Goal: Task Accomplishment & Management: Use online tool/utility

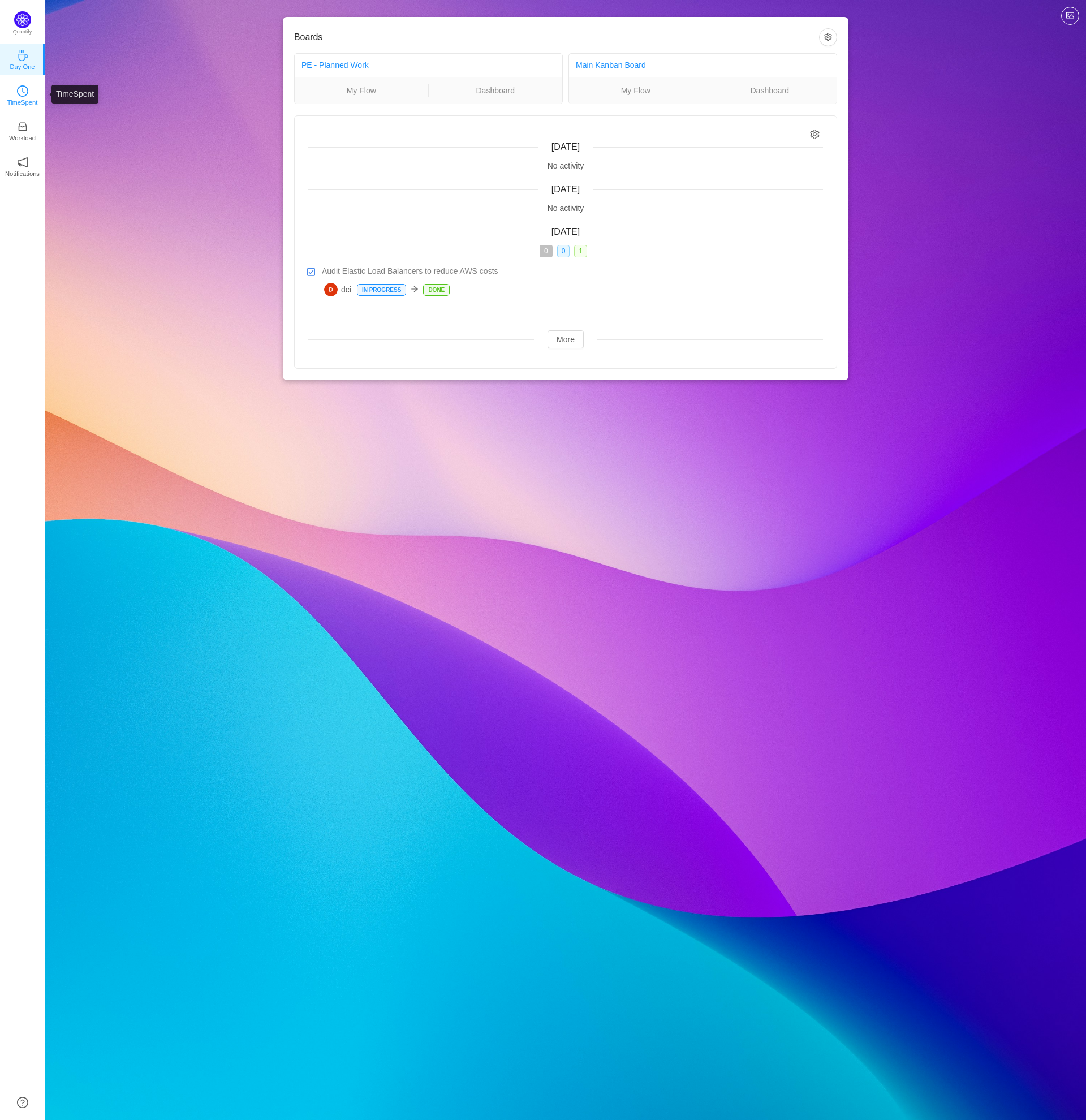
click at [26, 98] on p "TimeSpent" at bounding box center [22, 102] width 30 height 10
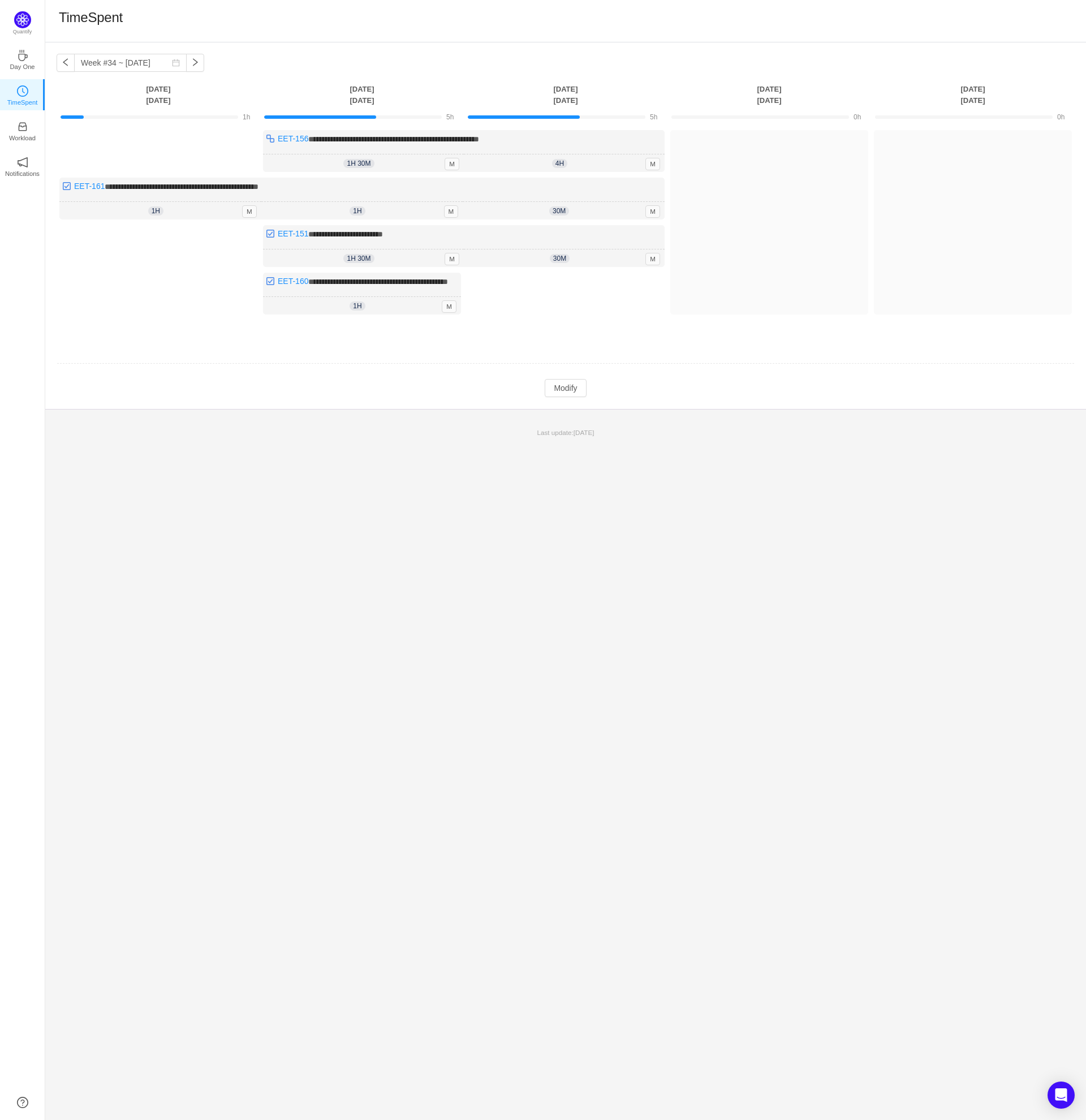
click at [783, 349] on td "**********" at bounding box center [565, 238] width 1018 height 223
click at [823, 366] on td at bounding box center [565, 364] width 1018 height 29
click at [765, 148] on button "Log Time" at bounding box center [760, 148] width 63 height 18
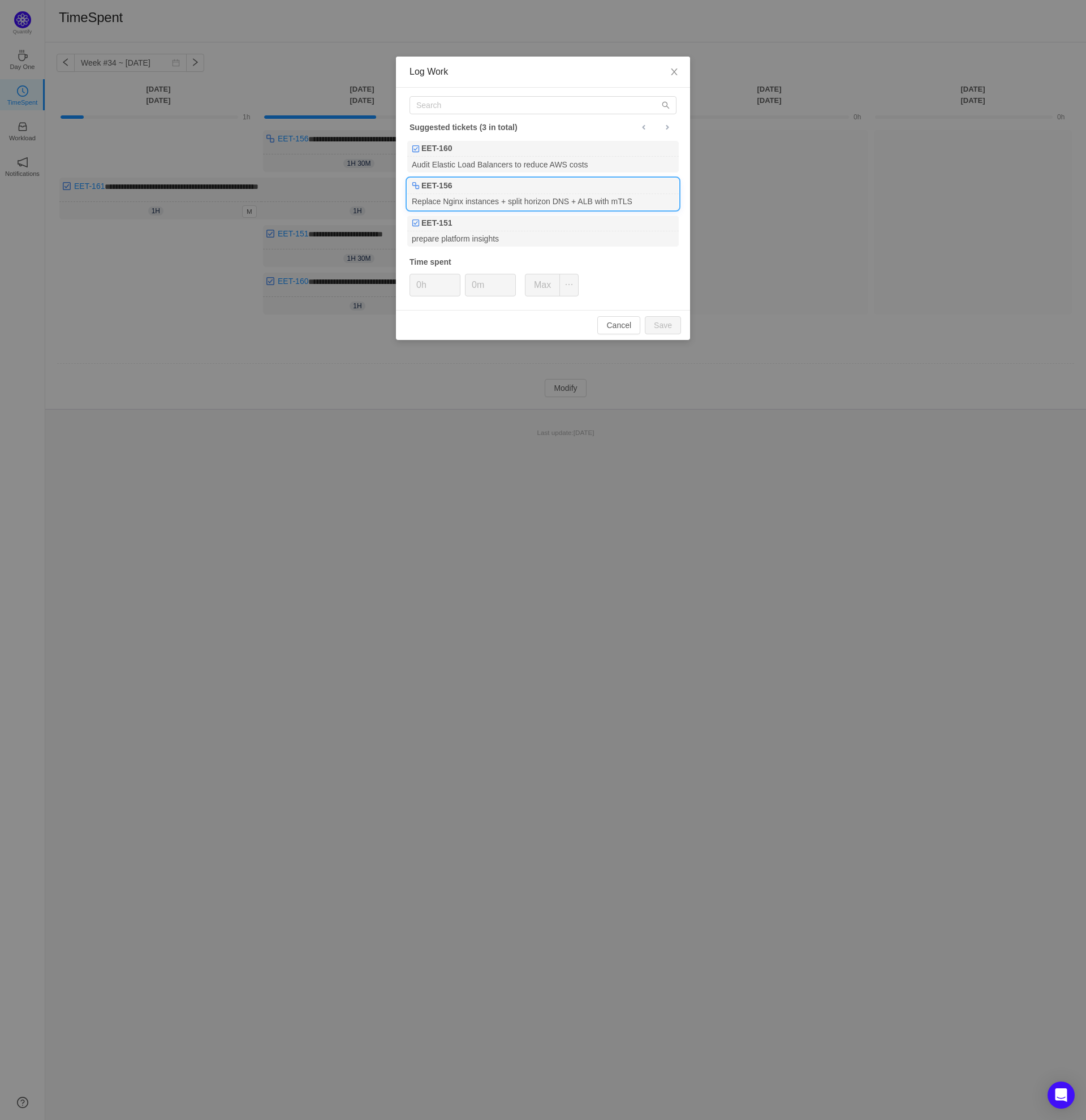
click at [561, 198] on div "Replace Nginx instances + split horizon DNS + ALB with mTLS" at bounding box center [542, 201] width 272 height 16
click at [667, 327] on button "Save" at bounding box center [662, 325] width 36 height 18
type input "0h"
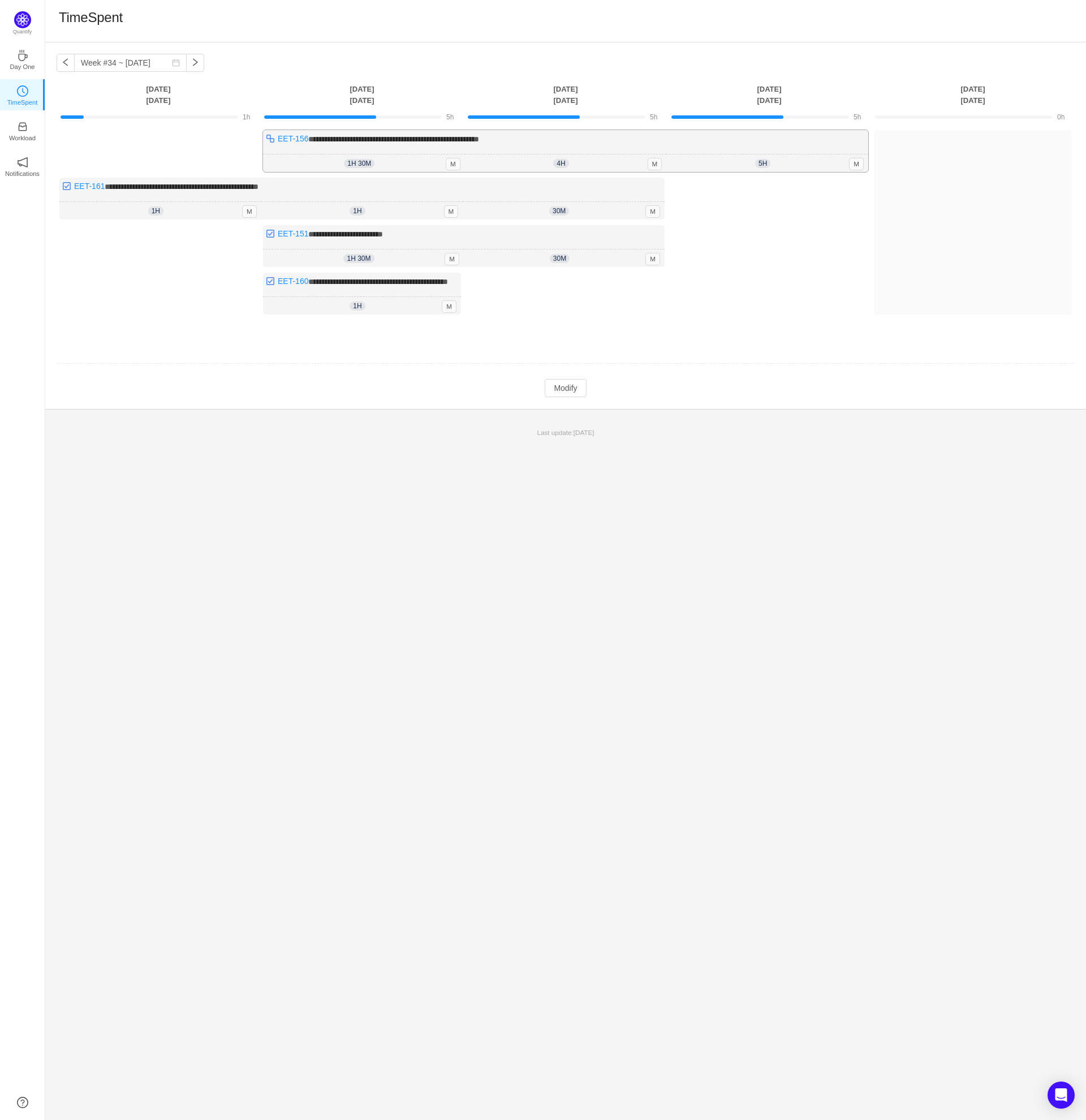
click at [762, 163] on span "5h" at bounding box center [762, 163] width 16 height 9
click at [565, 394] on button "Modify" at bounding box center [565, 388] width 41 height 18
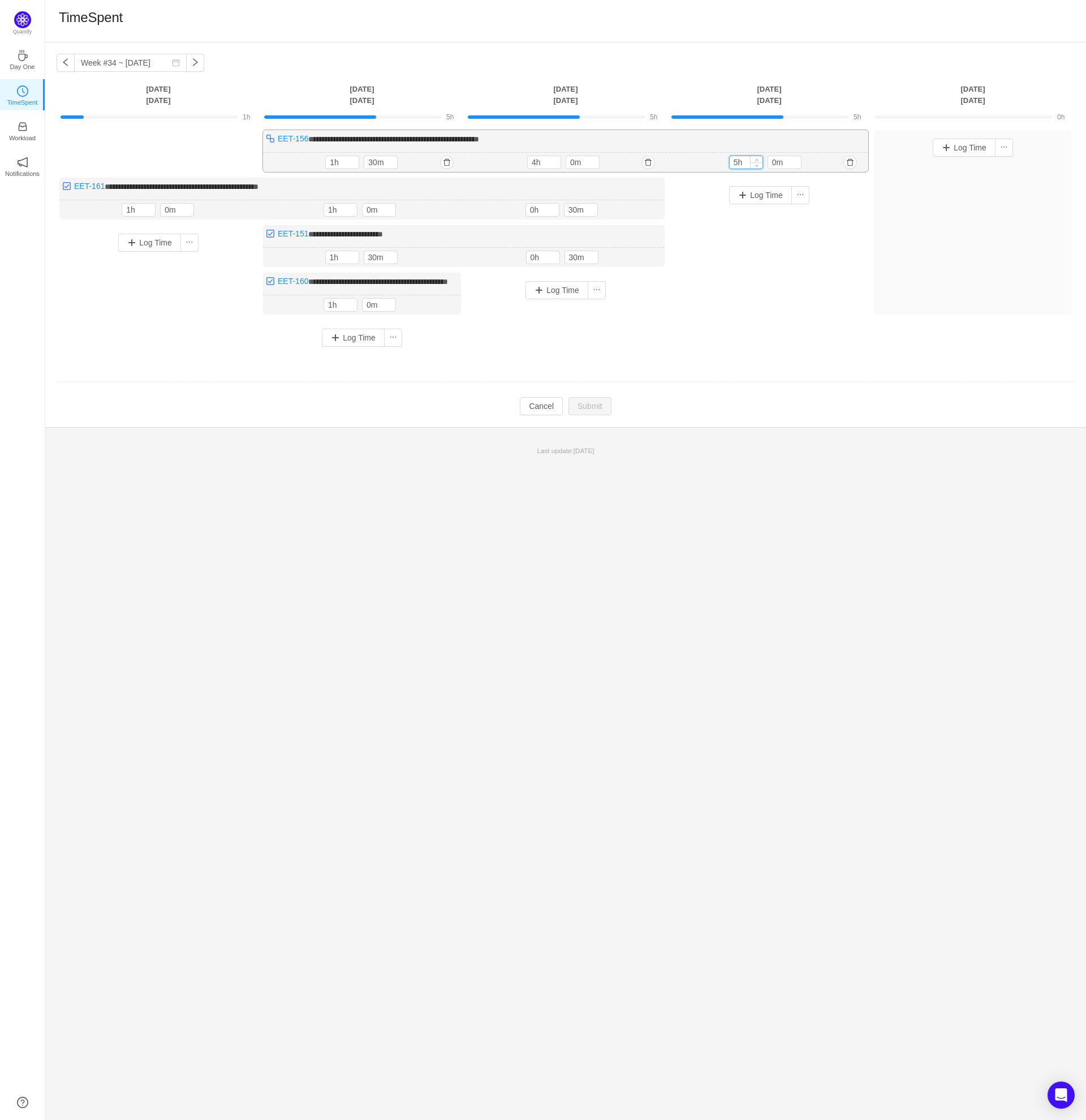
click at [738, 162] on input "5h" at bounding box center [745, 163] width 32 height 12
type input "4h"
click at [754, 165] on icon "icon: down" at bounding box center [756, 165] width 4 height 4
click at [595, 416] on button "Submit" at bounding box center [589, 407] width 43 height 18
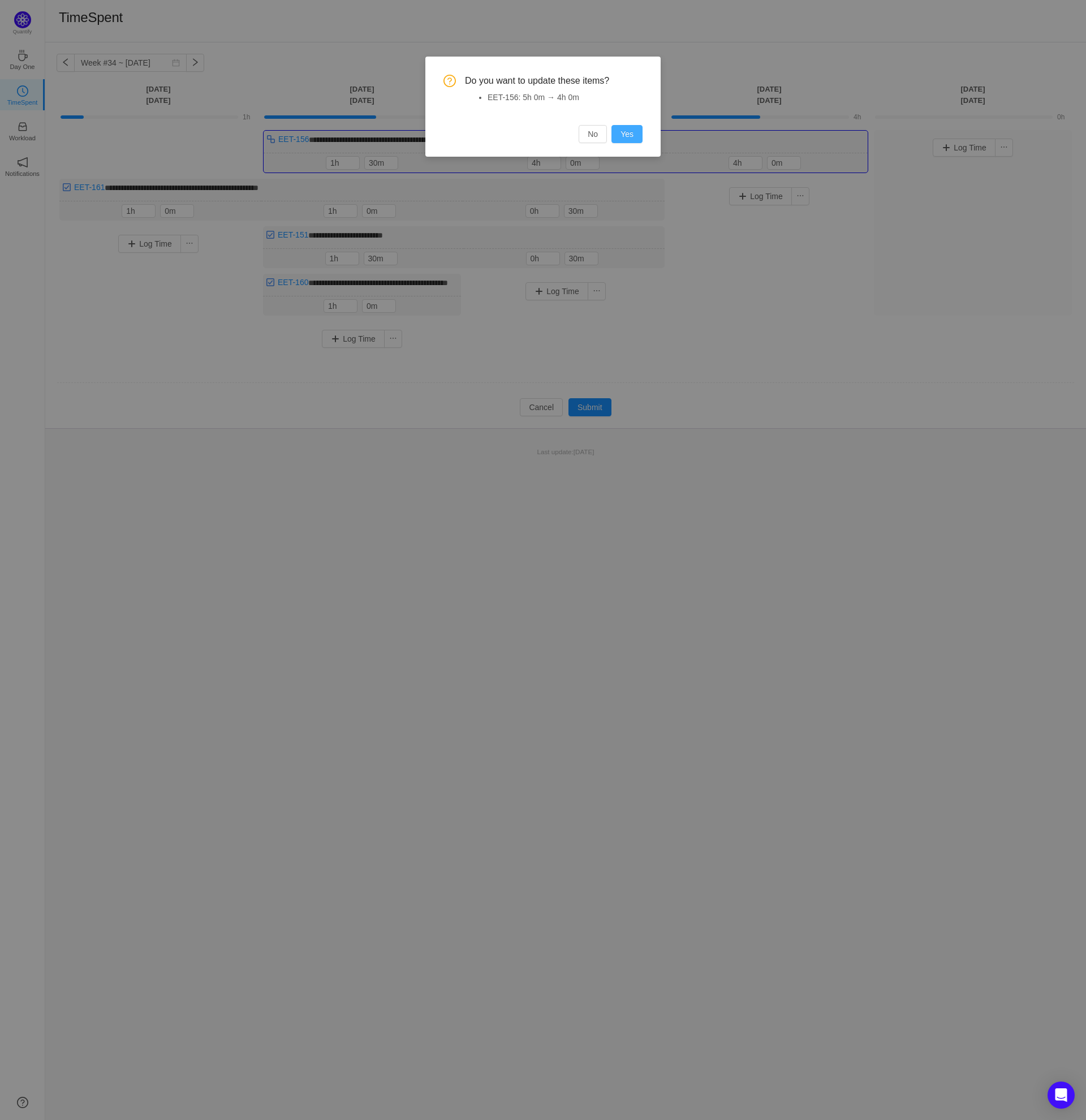
click at [632, 134] on button "Yes" at bounding box center [627, 134] width 31 height 18
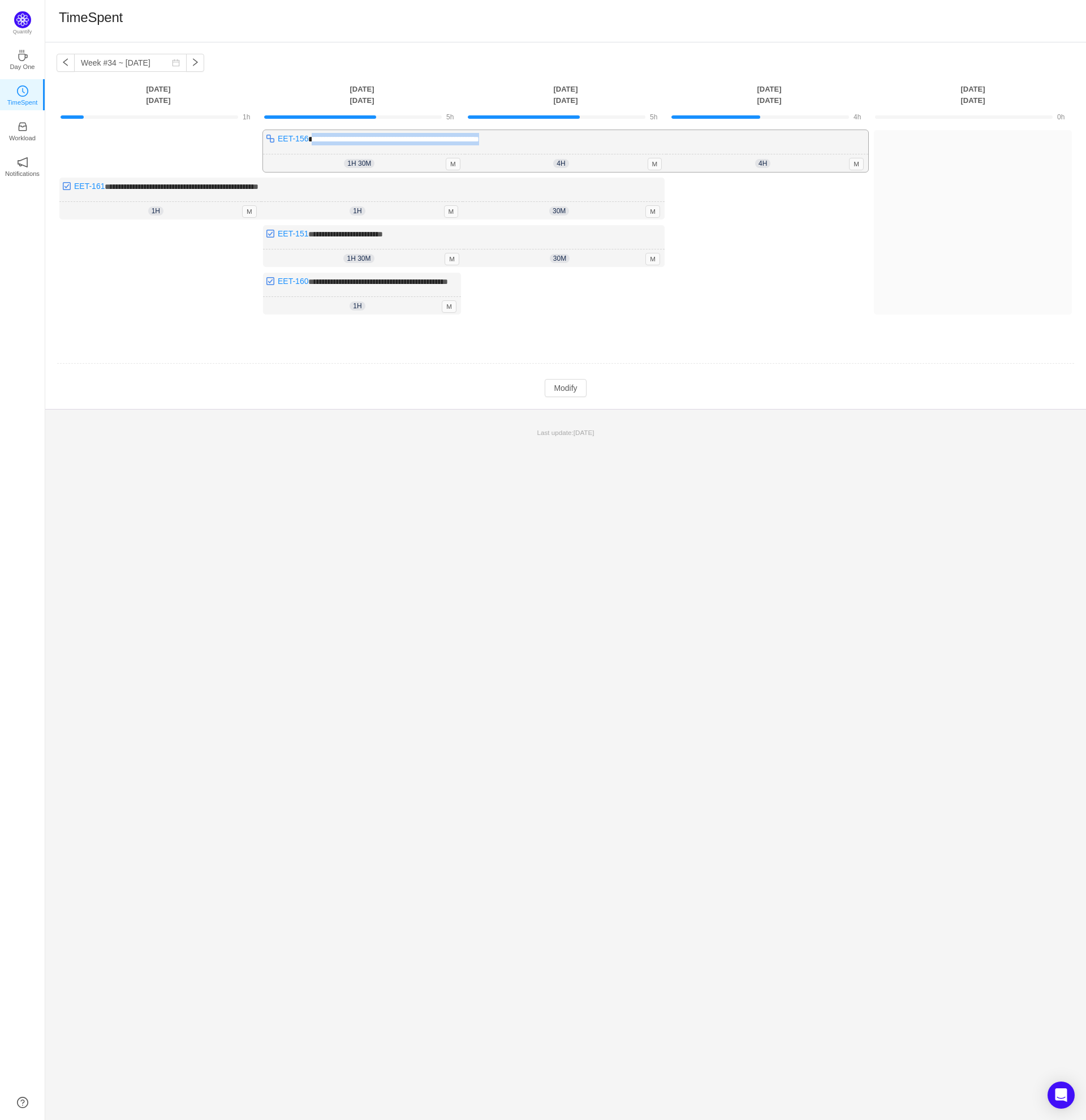
drag, startPoint x: 536, startPoint y: 144, endPoint x: 311, endPoint y: 142, distance: 225.0
click at [311, 142] on div "**********" at bounding box center [565, 151] width 605 height 42
copy span "**********"
